Goal: Find specific page/section: Find specific page/section

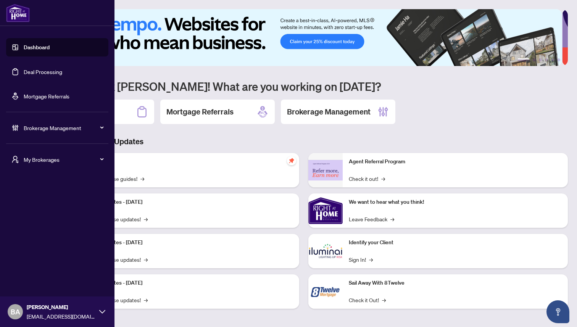
click at [56, 160] on span "My Brokerages" at bounding box center [63, 159] width 79 height 8
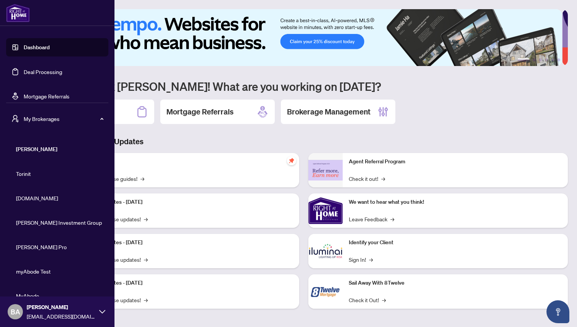
click at [32, 200] on span "[DOMAIN_NAME]" at bounding box center [59, 198] width 87 height 8
